Goal: Task Accomplishment & Management: Manage account settings

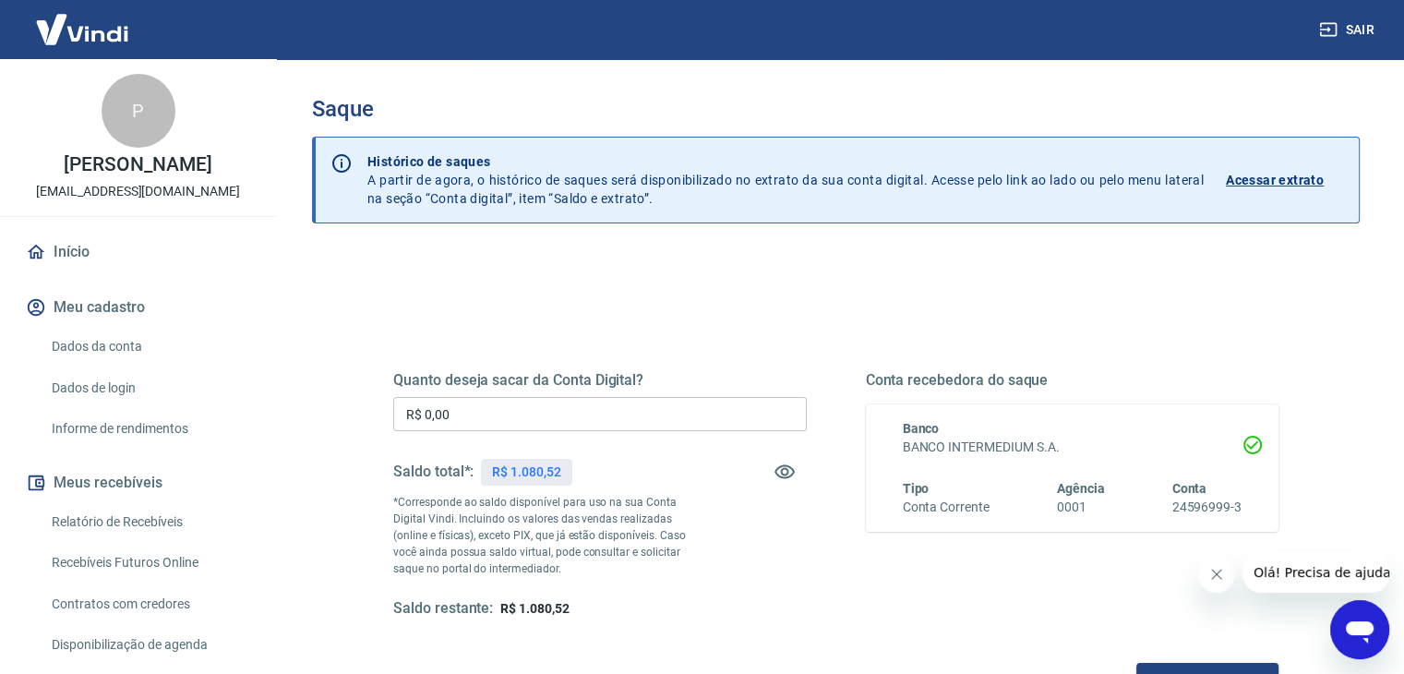
click at [534, 426] on input "R$ 0,00" at bounding box center [600, 414] width 414 height 34
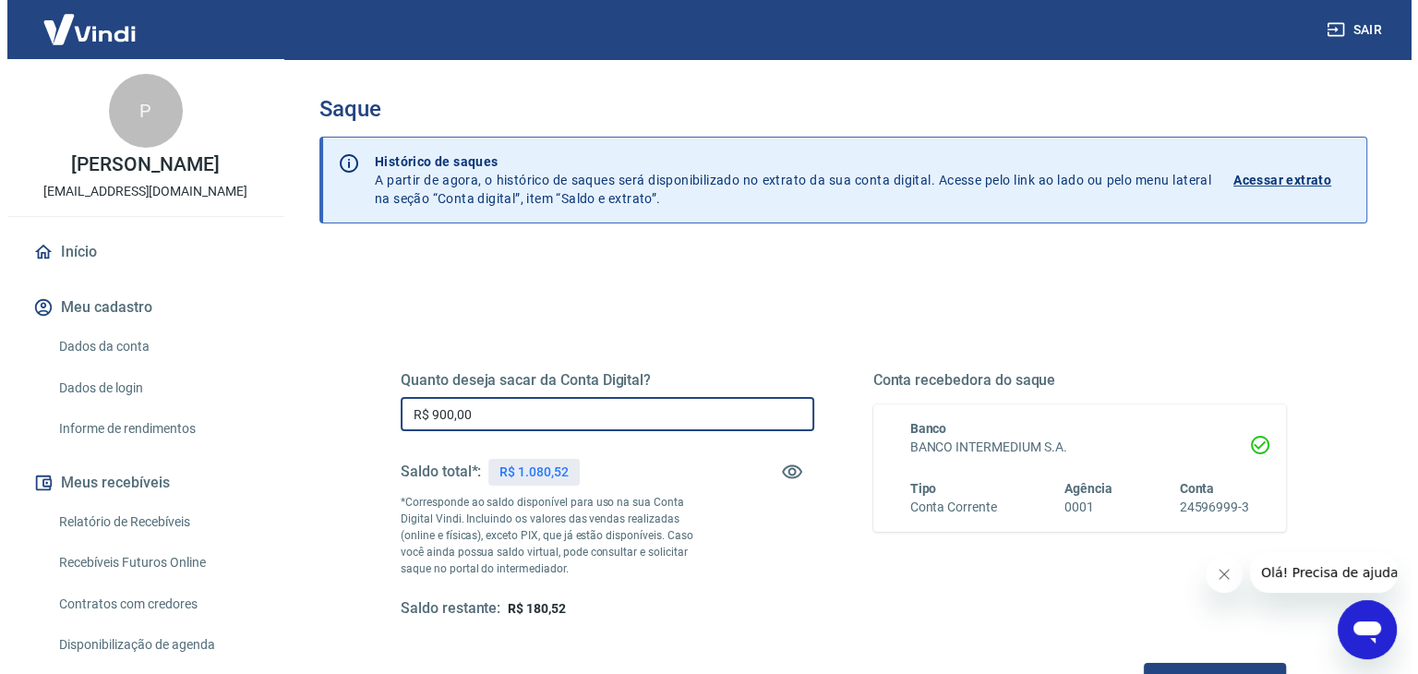
scroll to position [238, 0]
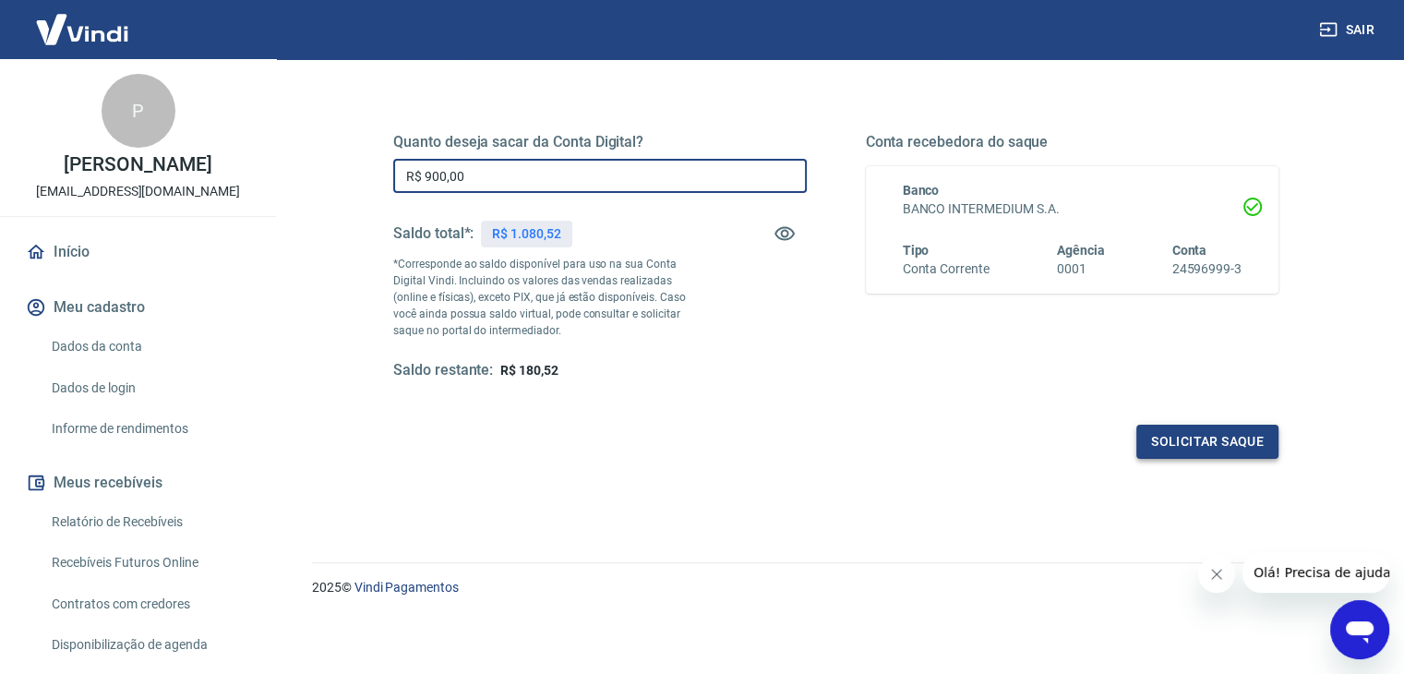
type input "R$ 900,00"
click at [1207, 442] on button "Solicitar saque" at bounding box center [1207, 442] width 142 height 34
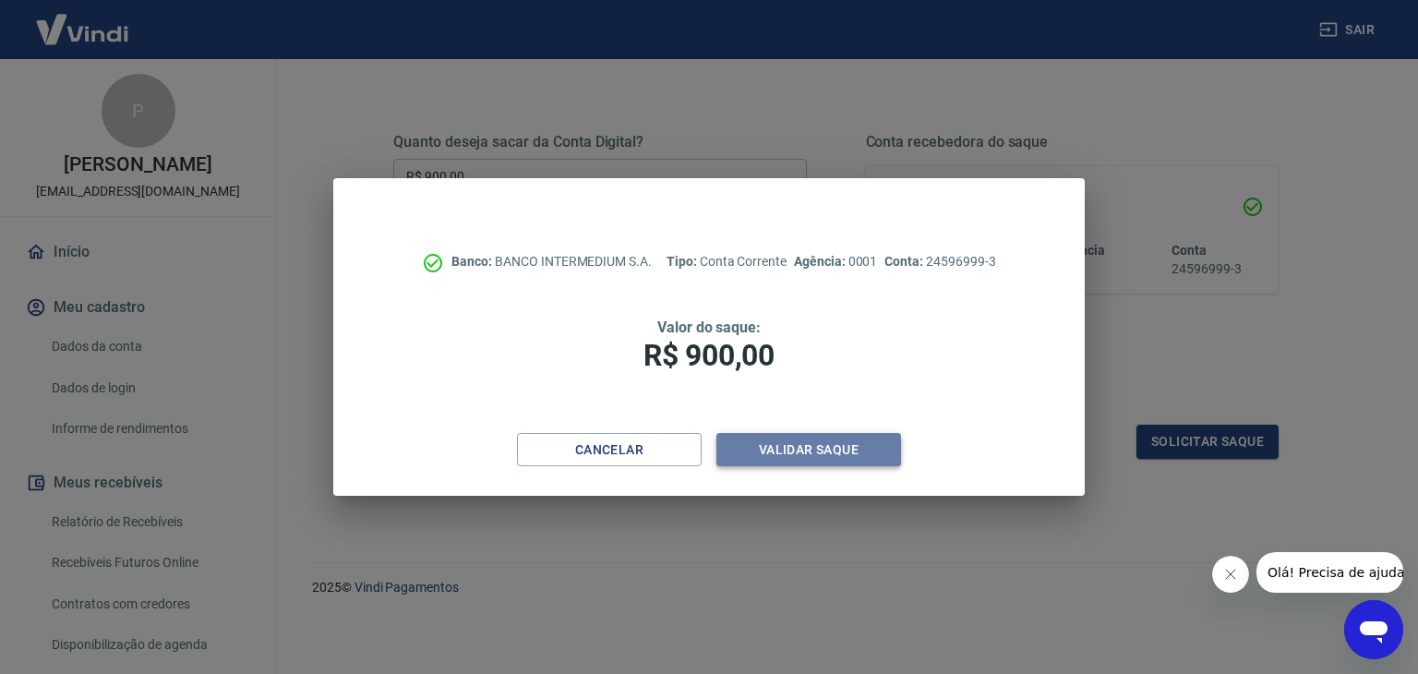
click at [794, 457] on button "Validar saque" at bounding box center [808, 450] width 185 height 34
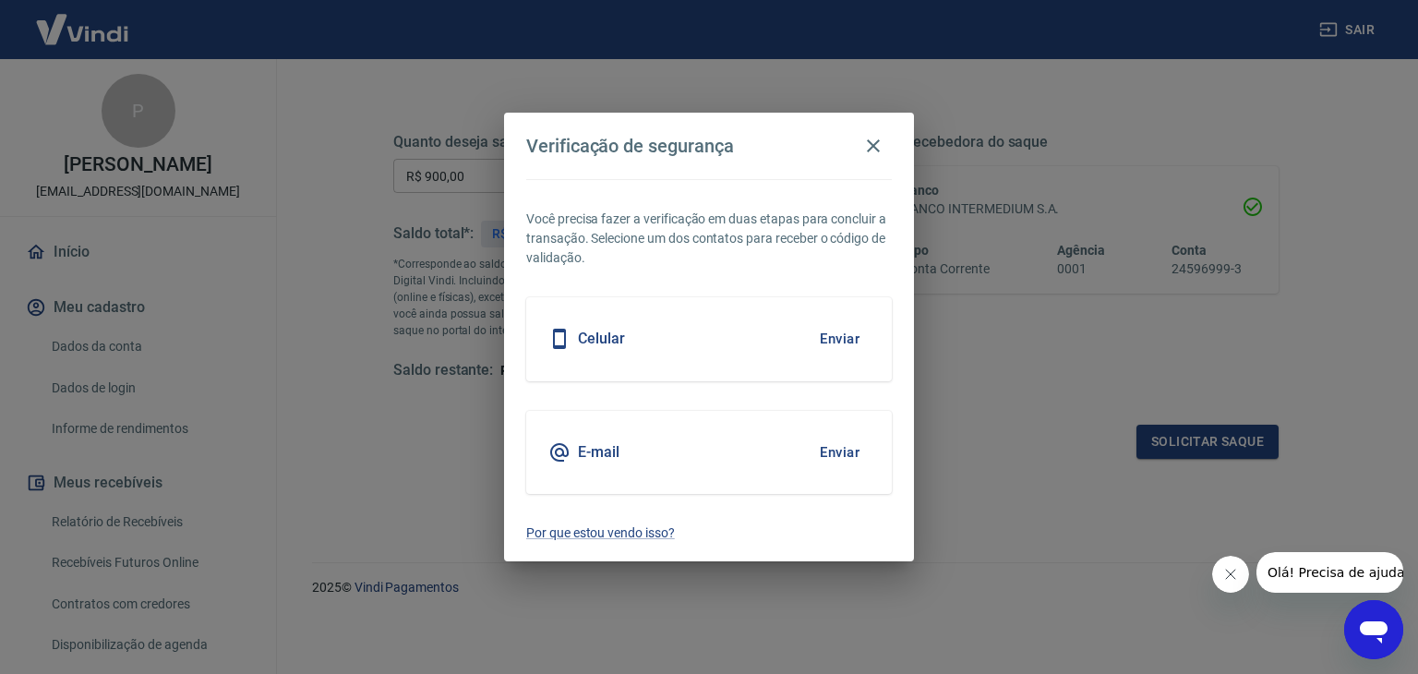
click at [750, 315] on div "Celular Enviar" at bounding box center [709, 338] width 366 height 83
click at [830, 333] on button "Enviar" at bounding box center [840, 338] width 60 height 39
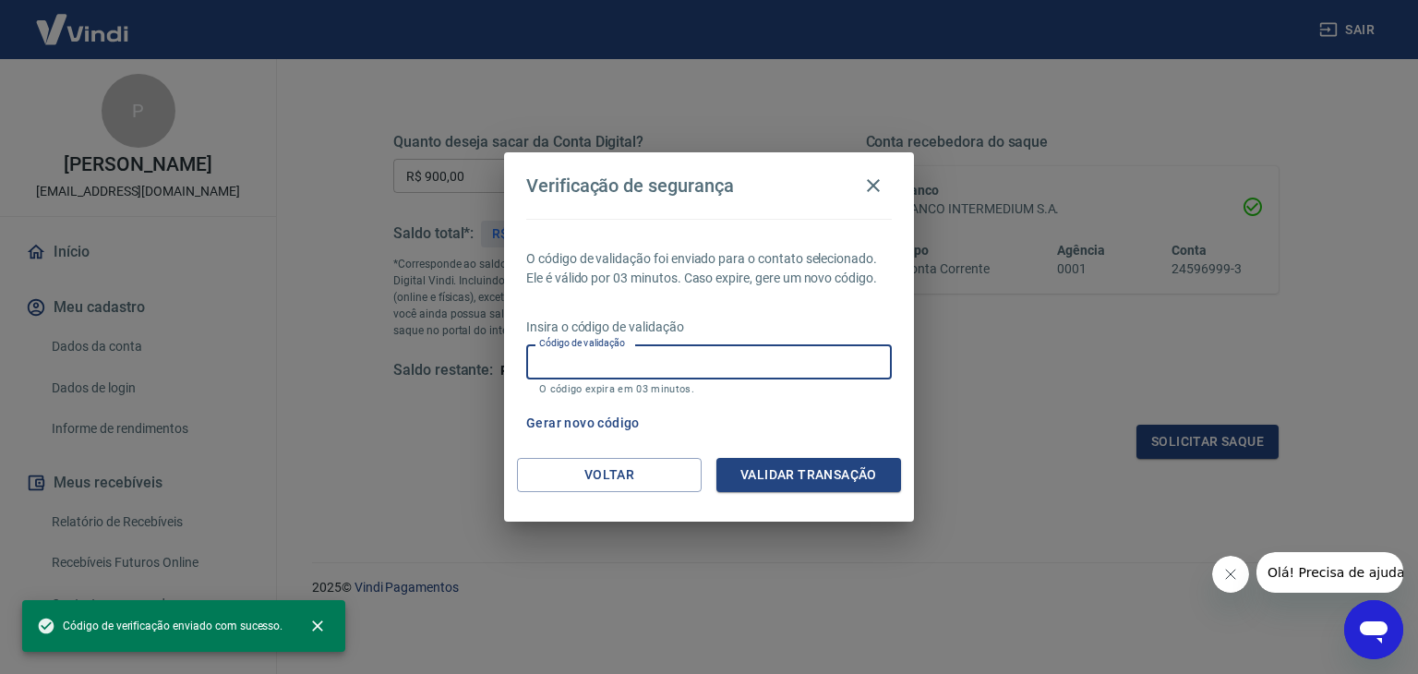
click at [709, 354] on input "Código de validação" at bounding box center [709, 361] width 366 height 34
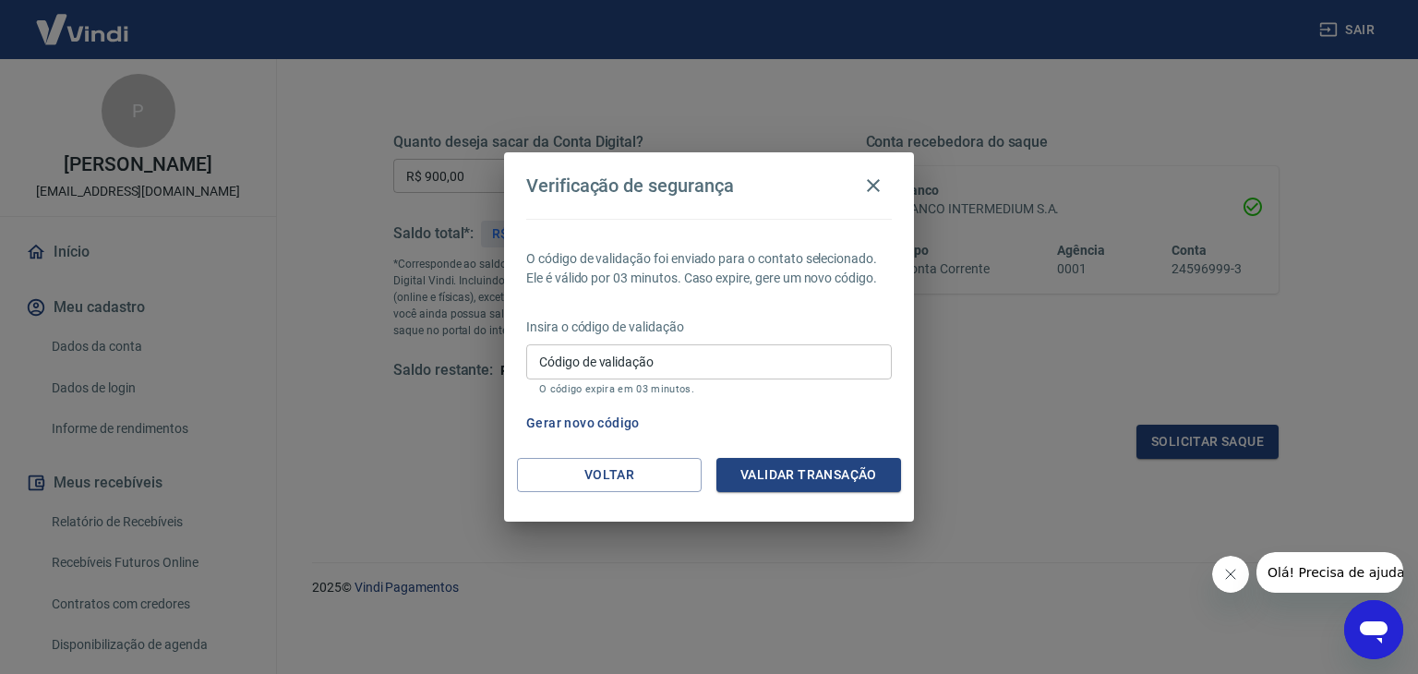
click at [528, 398] on div "O código de validação foi enviado para o contato selecionado. Ele é válido por …" at bounding box center [709, 338] width 410 height 239
click at [617, 477] on button "Voltar" at bounding box center [609, 475] width 185 height 34
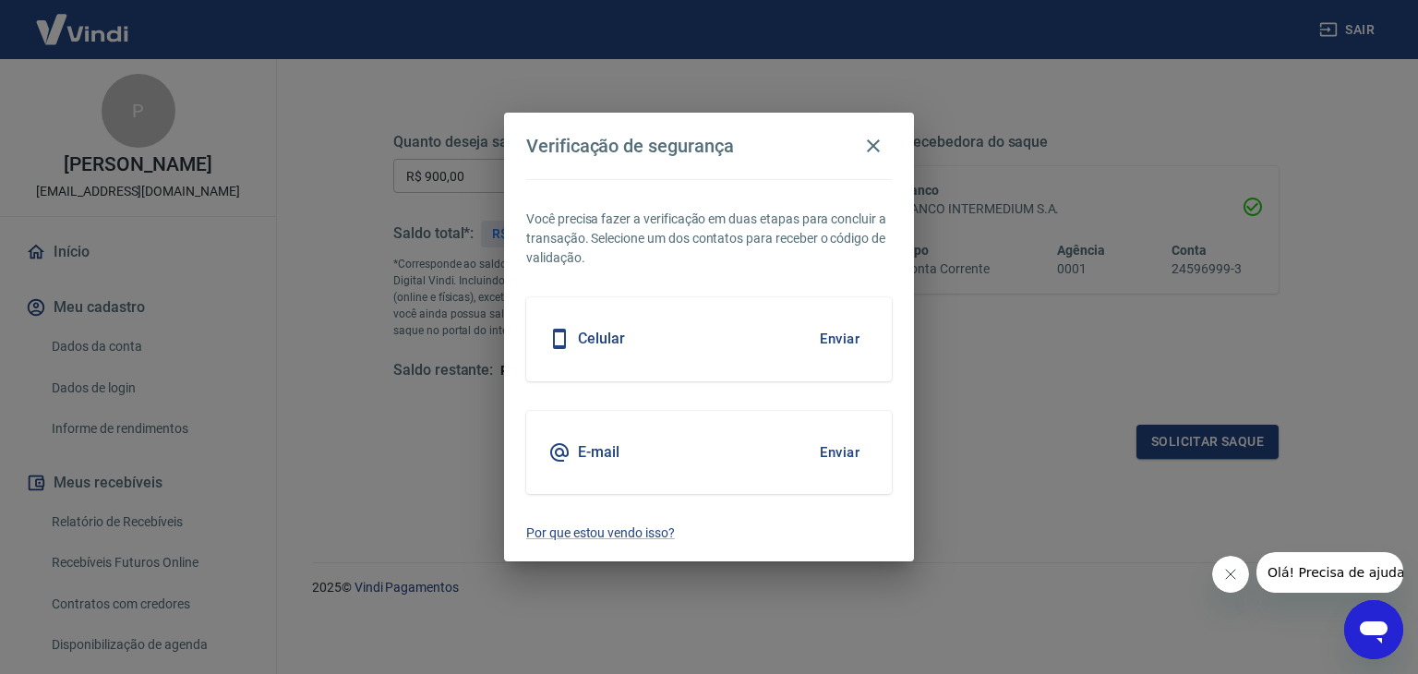
drag, startPoint x: 632, startPoint y: 448, endPoint x: 762, endPoint y: 475, distance: 132.2
click at [634, 448] on div "E-mail Enviar" at bounding box center [709, 452] width 366 height 83
click at [850, 456] on button "Enviar" at bounding box center [840, 452] width 60 height 39
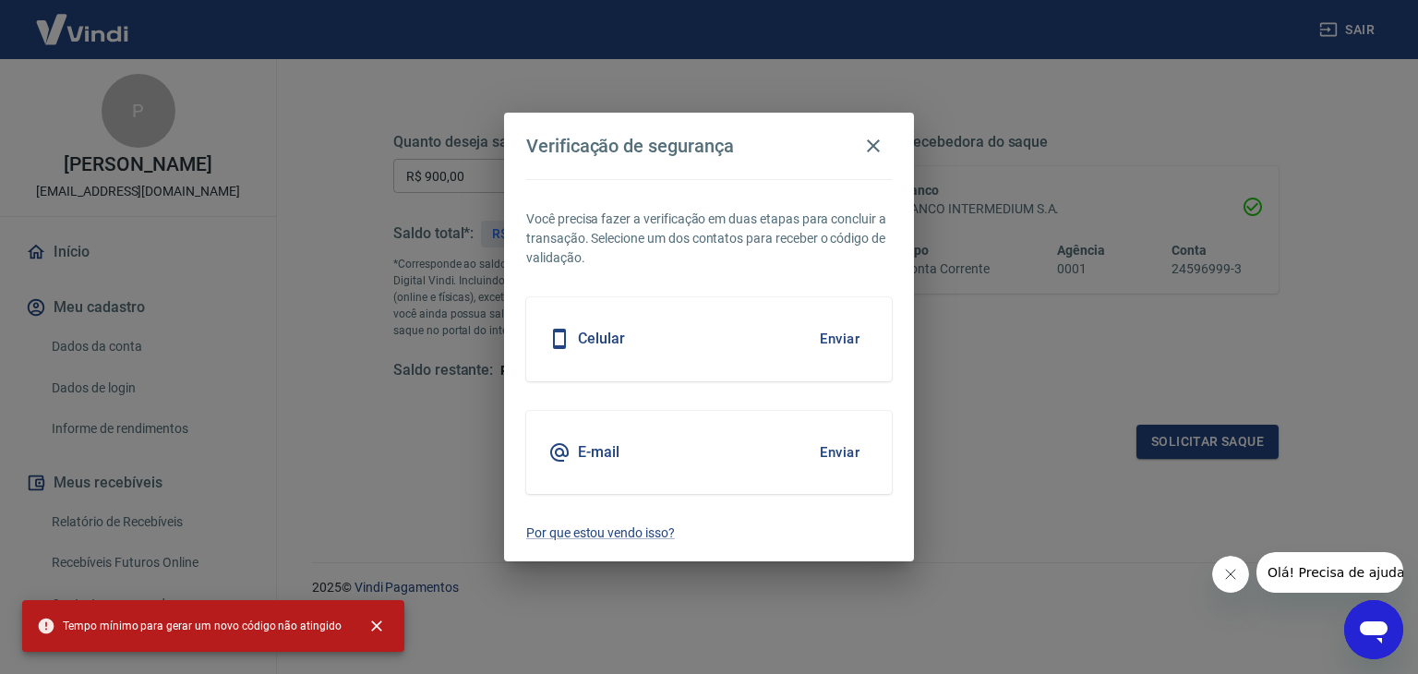
click at [830, 333] on button "Enviar" at bounding box center [840, 338] width 60 height 39
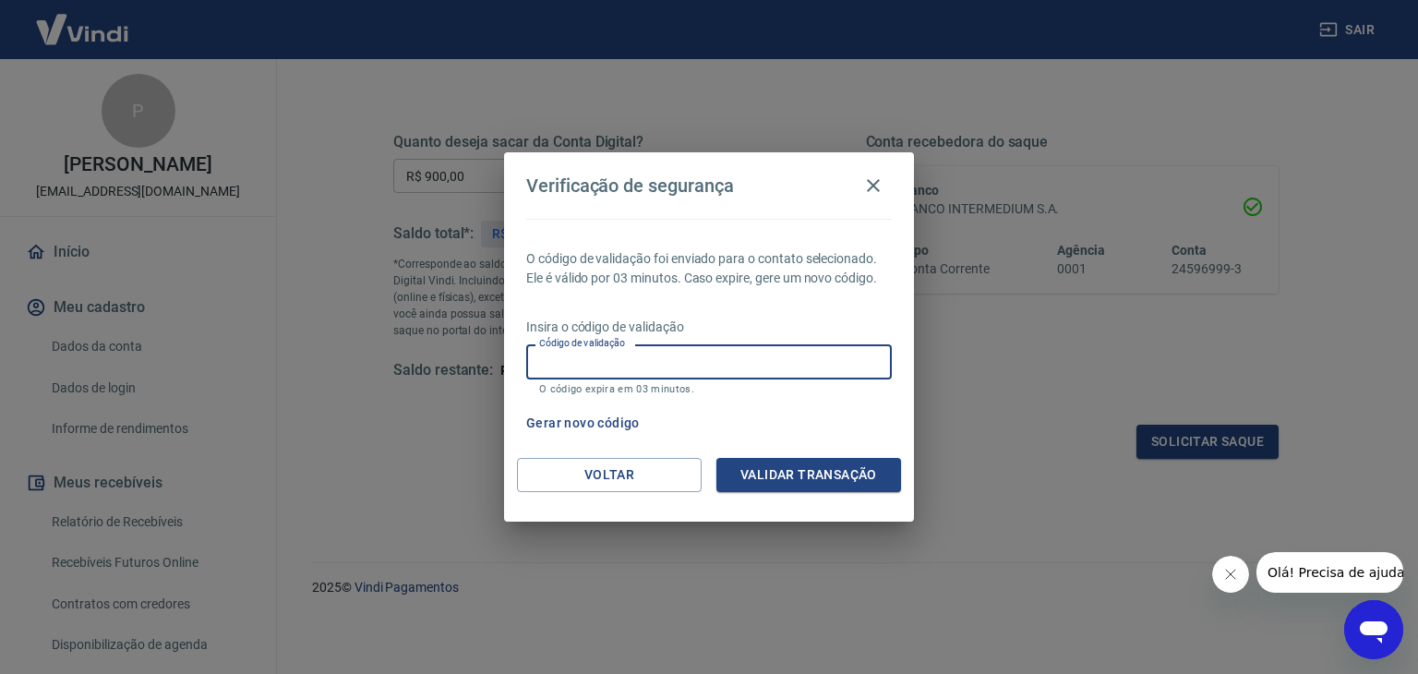
click at [588, 365] on input "Código de validação" at bounding box center [709, 361] width 366 height 34
click at [870, 400] on div "O código de validação foi enviado para o contato selecionado. Ele é válido por …" at bounding box center [709, 338] width 410 height 239
click at [820, 360] on input "Código de validação" at bounding box center [709, 361] width 366 height 34
click at [583, 351] on input "Código de validação" at bounding box center [709, 361] width 366 height 34
click at [595, 361] on input "Código de validação" at bounding box center [709, 361] width 366 height 34
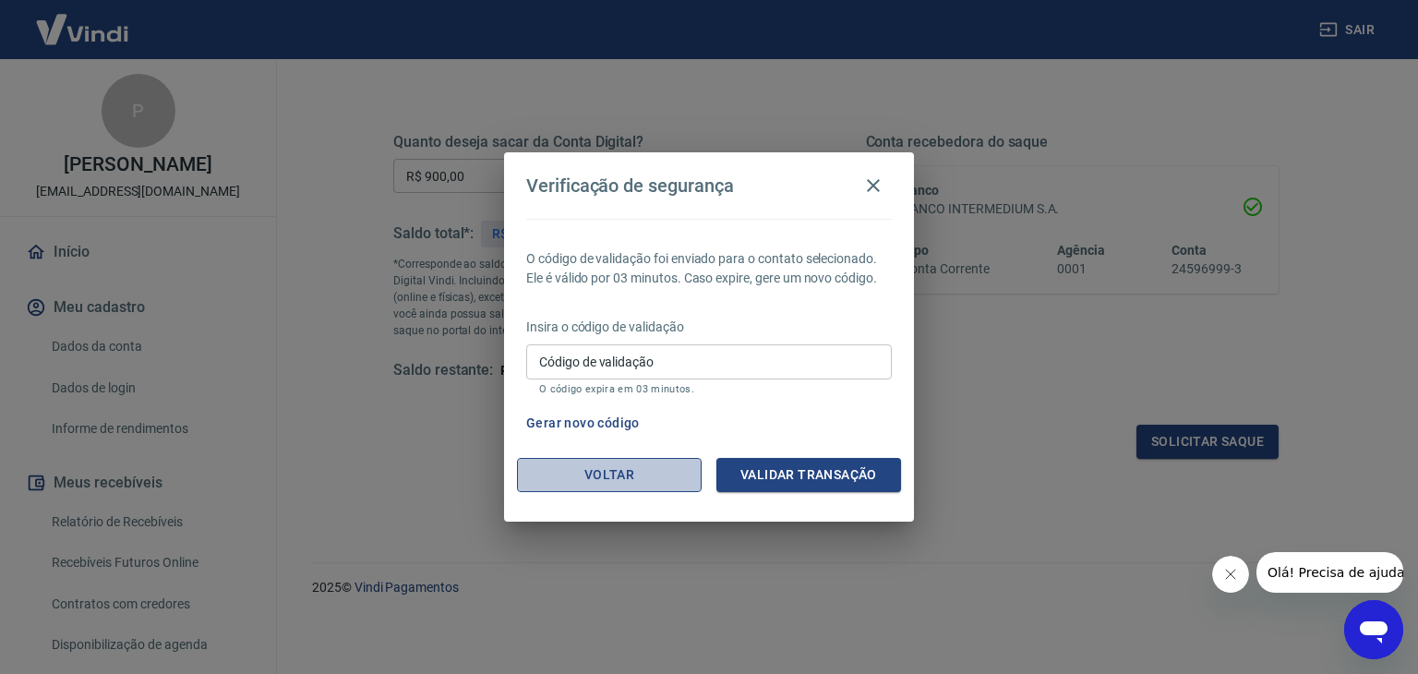
click at [558, 465] on button "Voltar" at bounding box center [609, 475] width 185 height 34
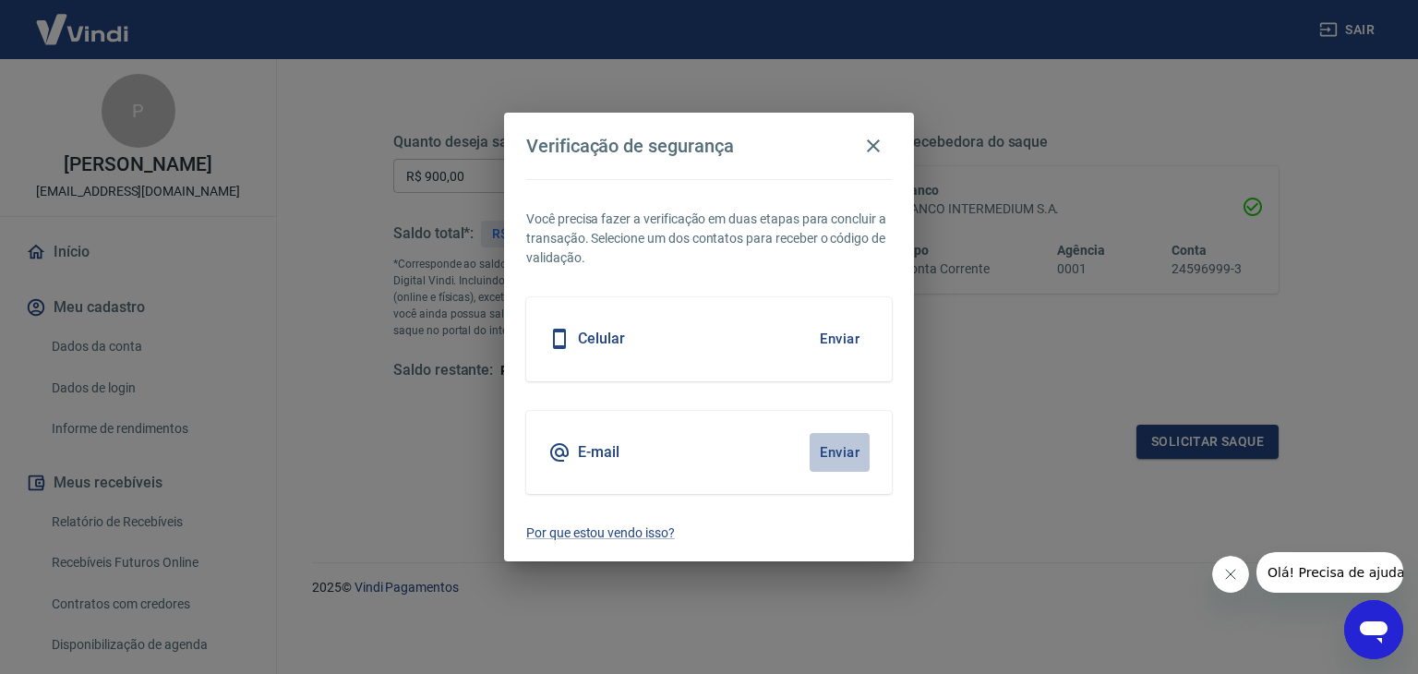
click at [842, 455] on button "Enviar" at bounding box center [840, 452] width 60 height 39
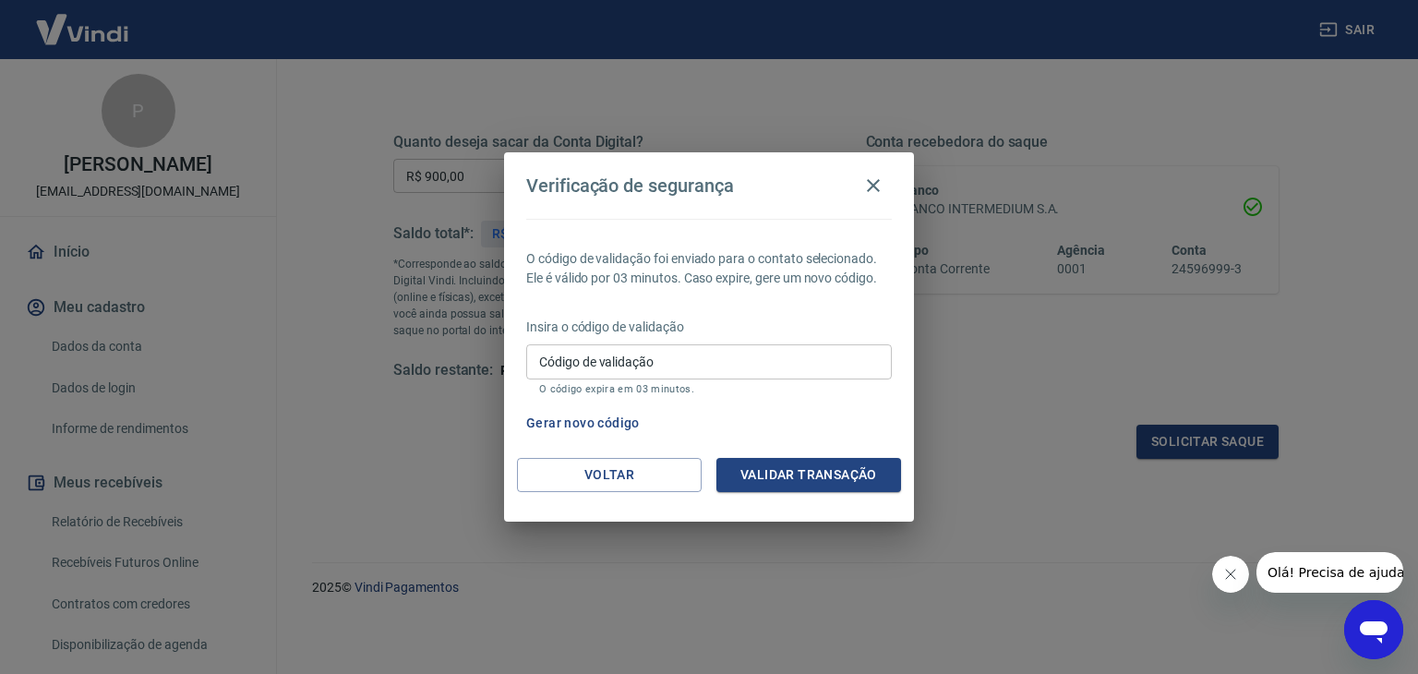
click at [660, 355] on input "Código de validação" at bounding box center [709, 361] width 366 height 34
type input "605743"
click at [781, 474] on button "Validar transação" at bounding box center [808, 475] width 185 height 34
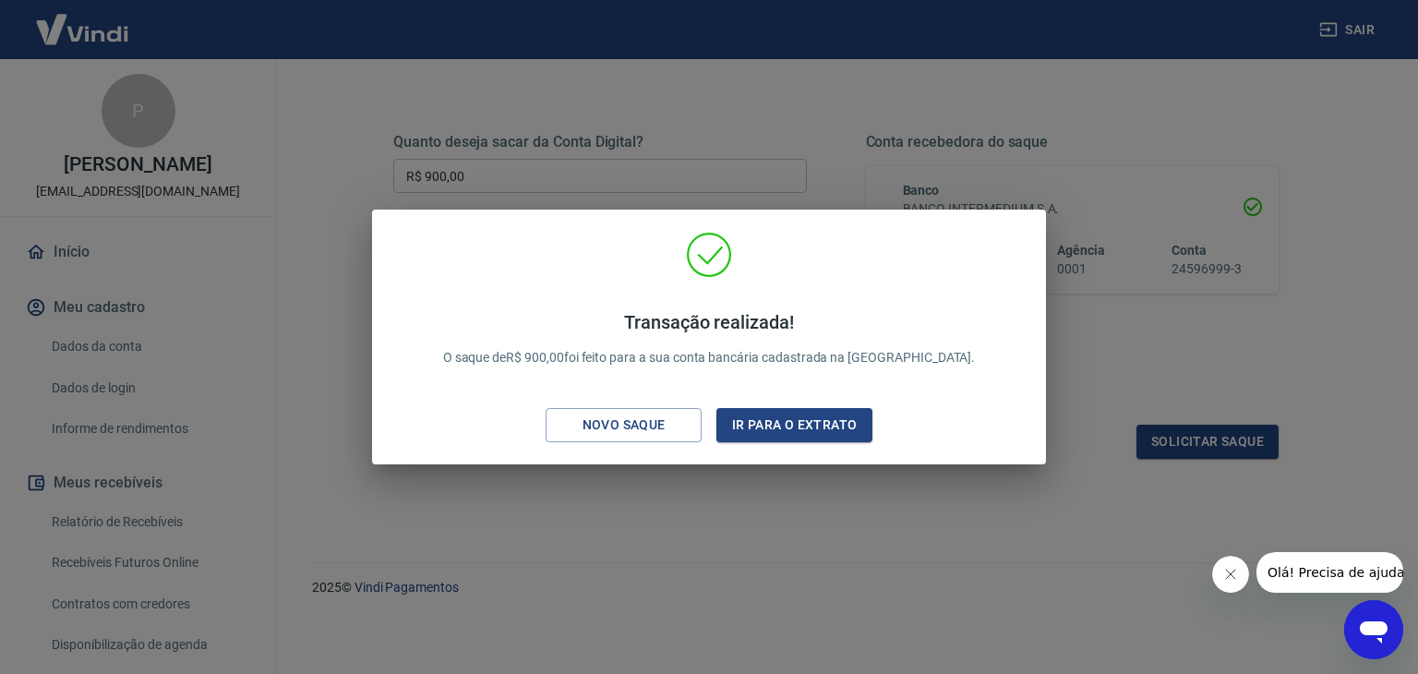
click at [554, 549] on div "Transação realizada! O saque de R$ 900,00 foi feito para a sua conta bancária c…" at bounding box center [709, 337] width 1418 height 674
